Goal: Task Accomplishment & Management: Use online tool/utility

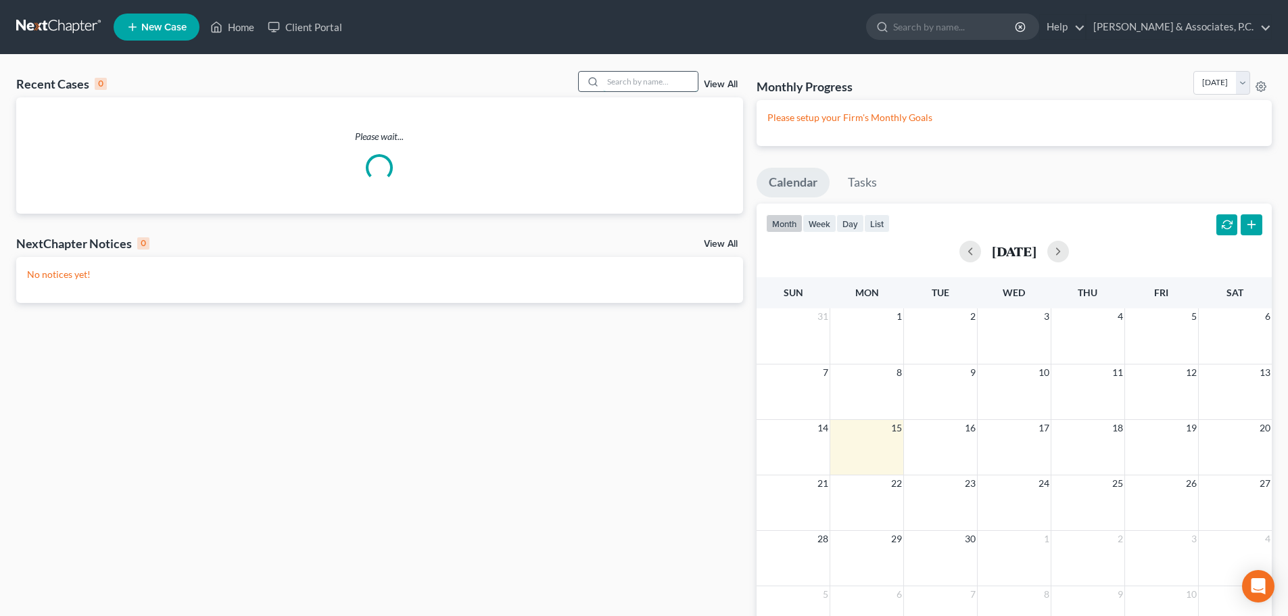
click at [634, 81] on input "search" at bounding box center [650, 82] width 95 height 20
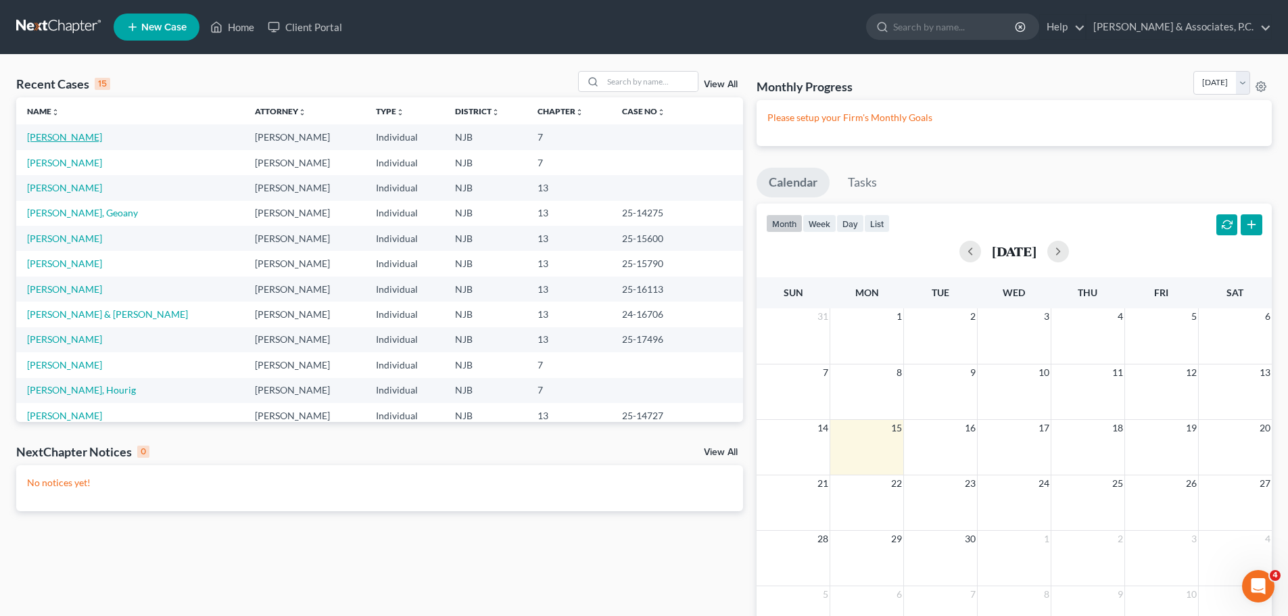
click at [62, 135] on link "[PERSON_NAME]" at bounding box center [64, 136] width 75 height 11
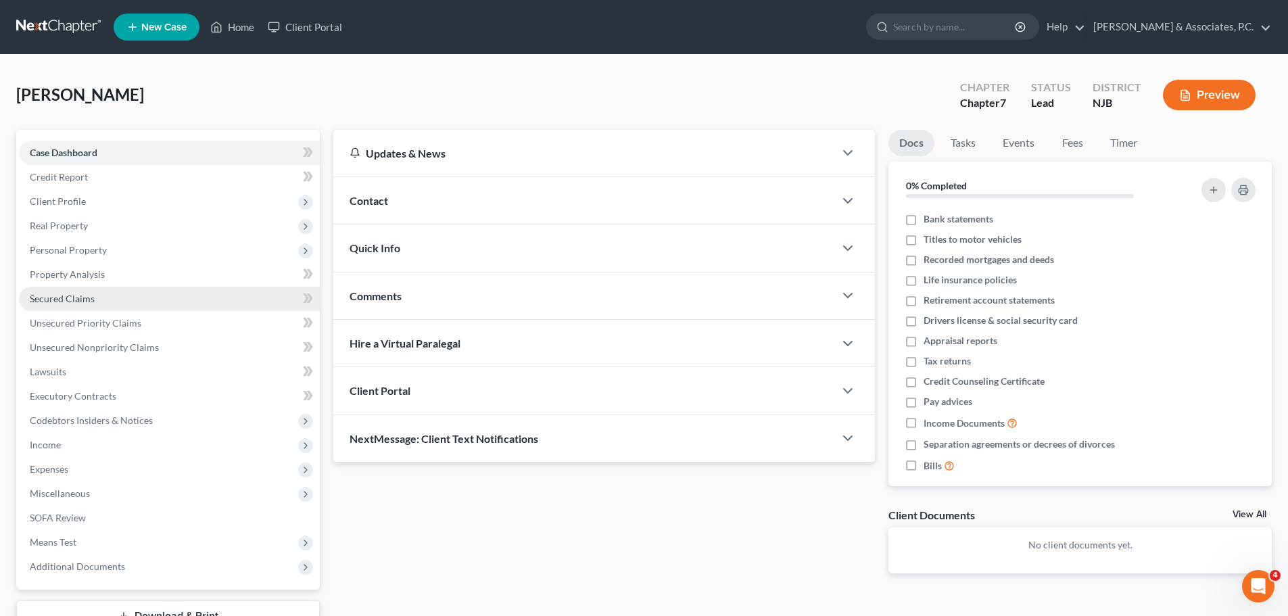
click at [64, 294] on span "Secured Claims" at bounding box center [62, 298] width 65 height 11
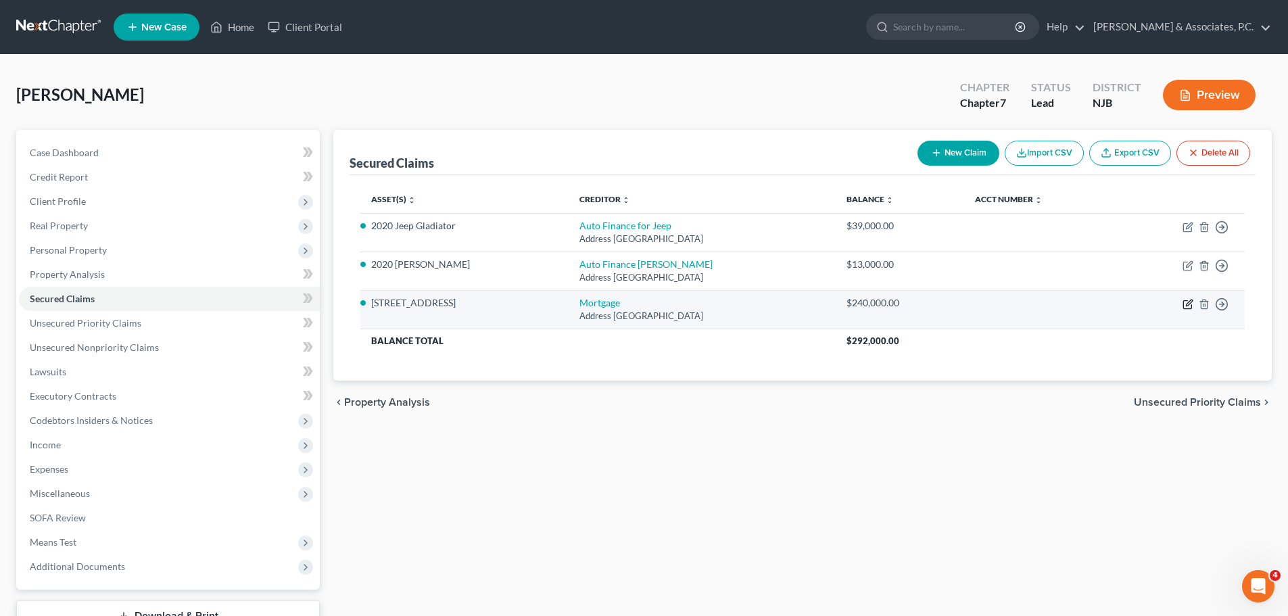
click at [1188, 303] on icon "button" at bounding box center [1189, 303] width 6 height 6
select select "33"
select select "0"
